Goal: Transaction & Acquisition: Book appointment/travel/reservation

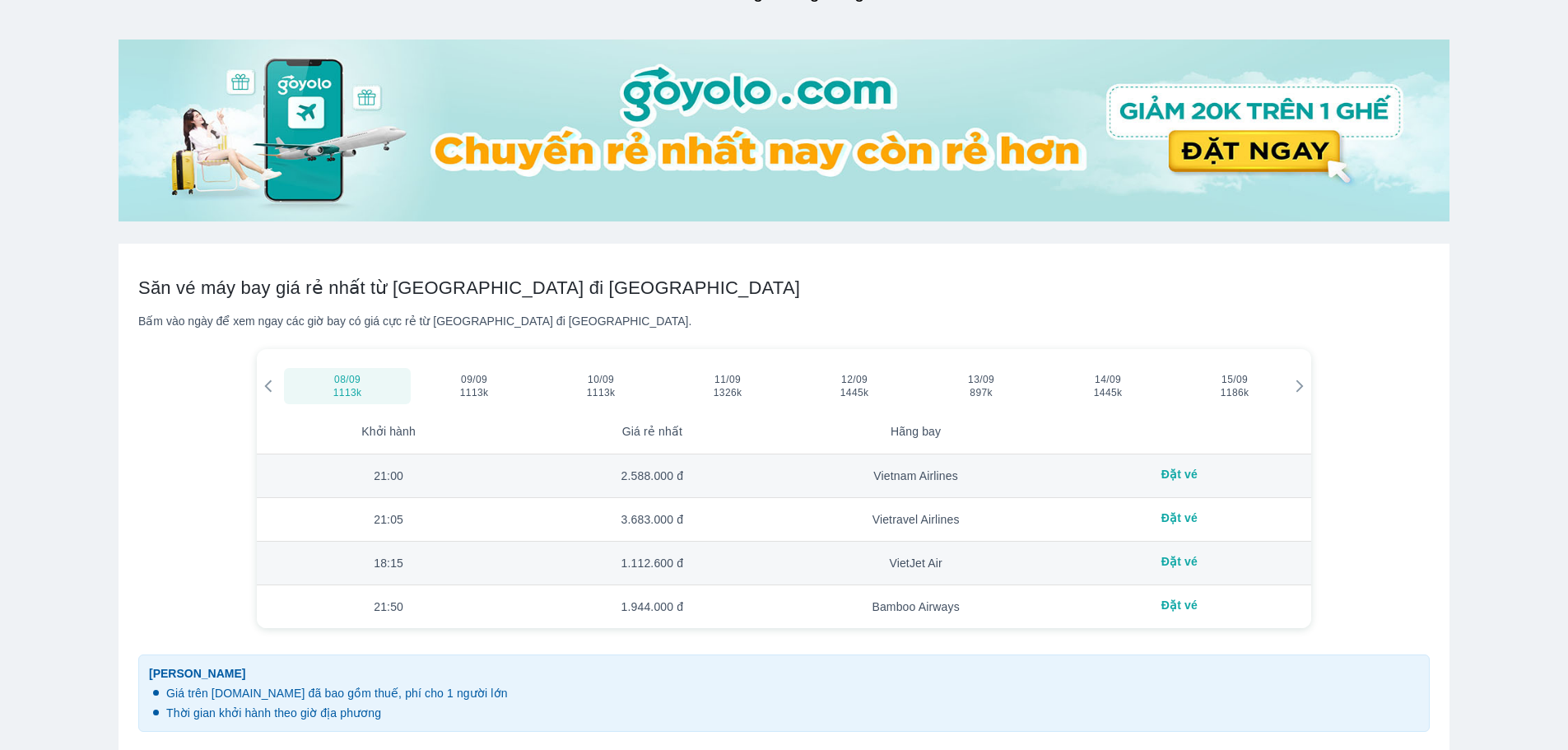
scroll to position [577, 0]
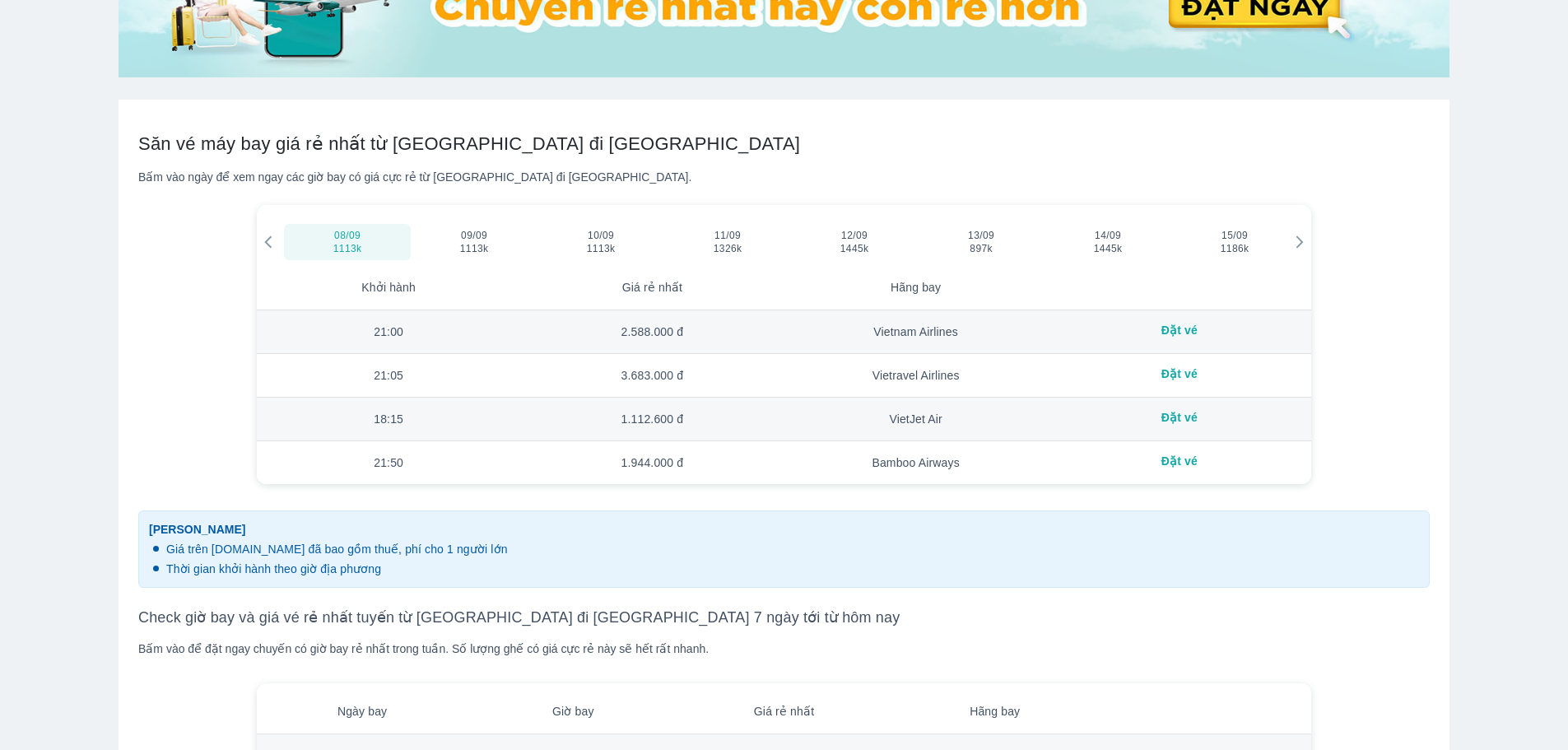
click at [610, 245] on span "1113k" at bounding box center [601, 249] width 93 height 14
click at [998, 245] on span "897k" at bounding box center [981, 249] width 93 height 14
click at [997, 245] on span "897k" at bounding box center [981, 249] width 93 height 14
click at [394, 419] on td "7:40" at bounding box center [389, 419] width 263 height 44
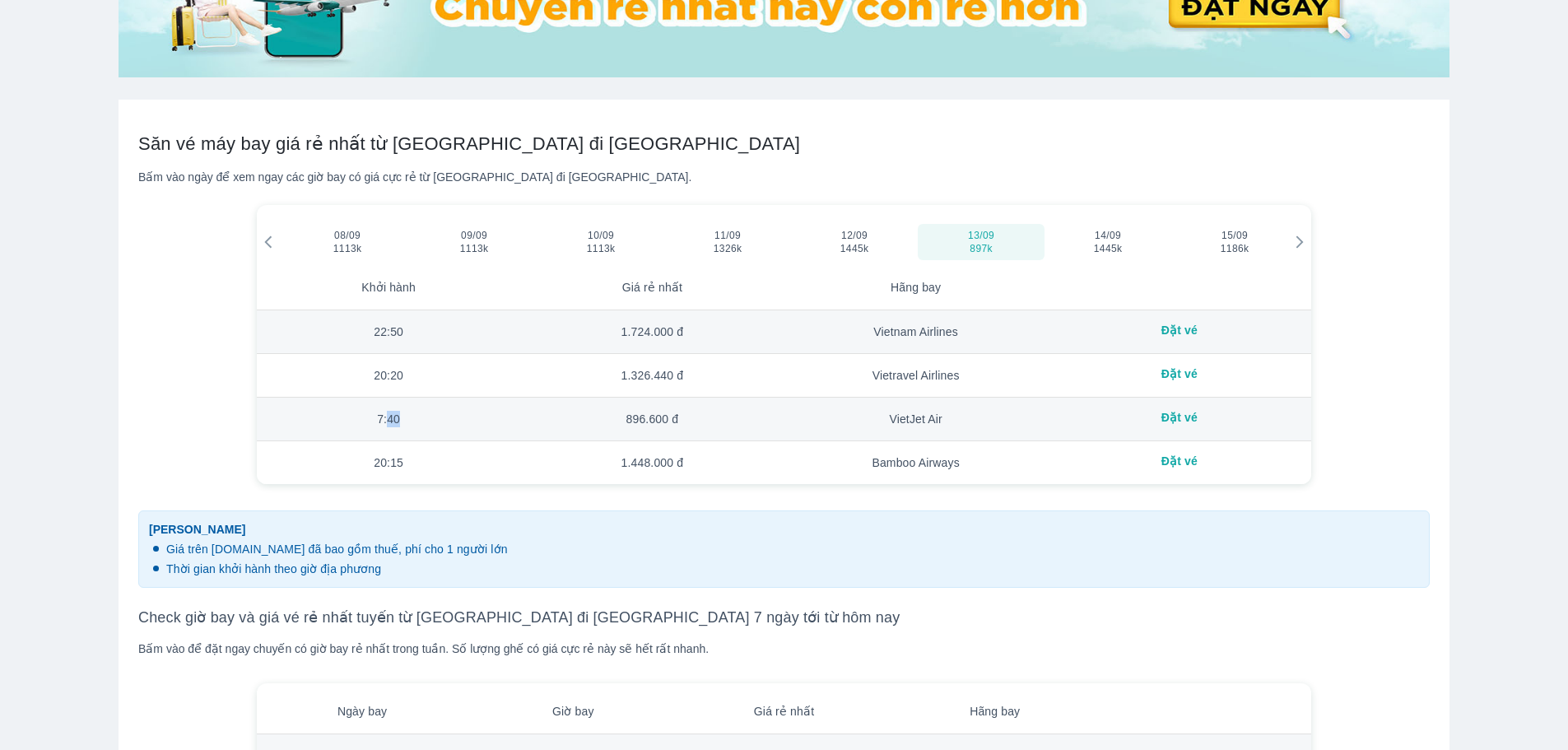
click at [394, 419] on td "7:40" at bounding box center [389, 419] width 263 height 44
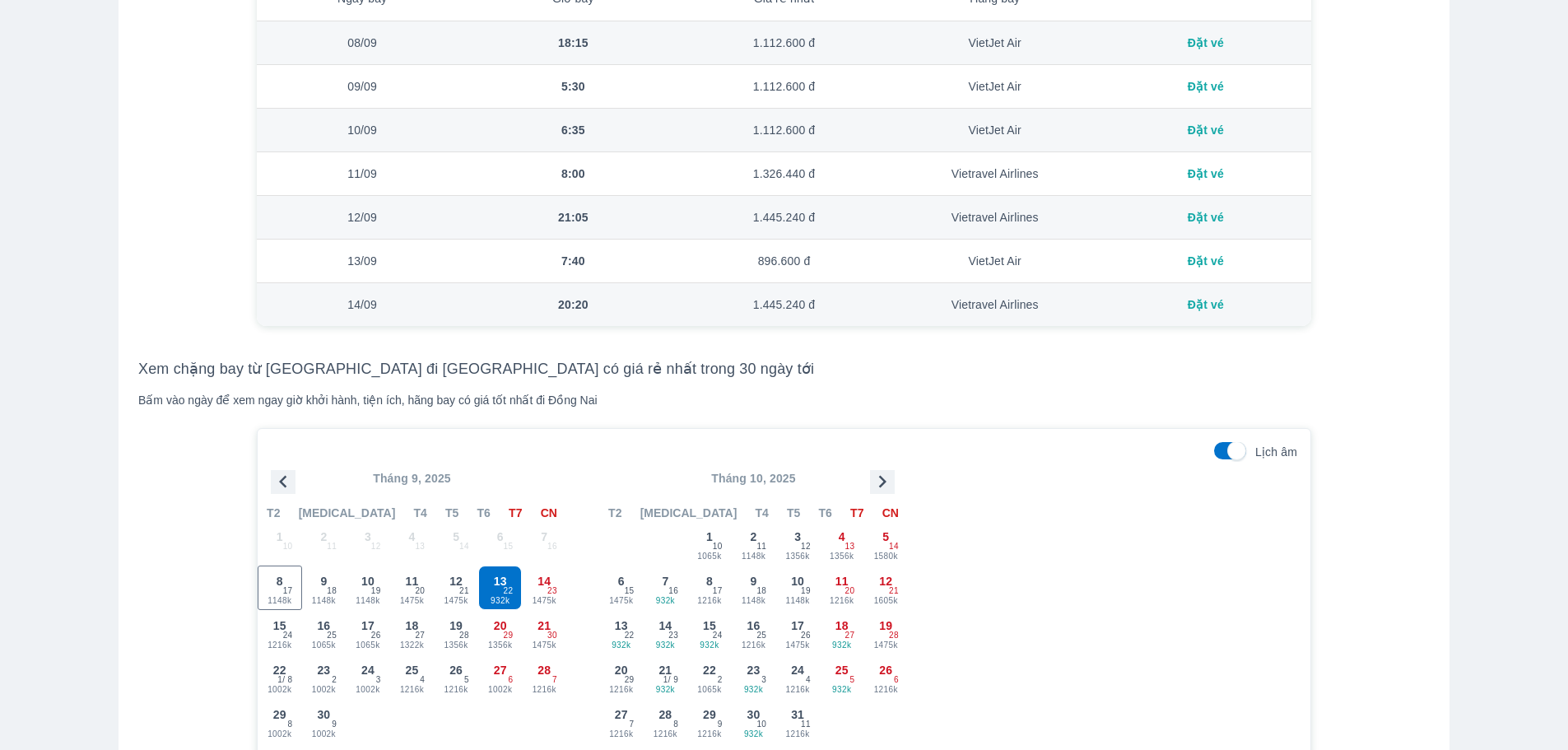
scroll to position [1399, 0]
